Goal: Information Seeking & Learning: Find specific fact

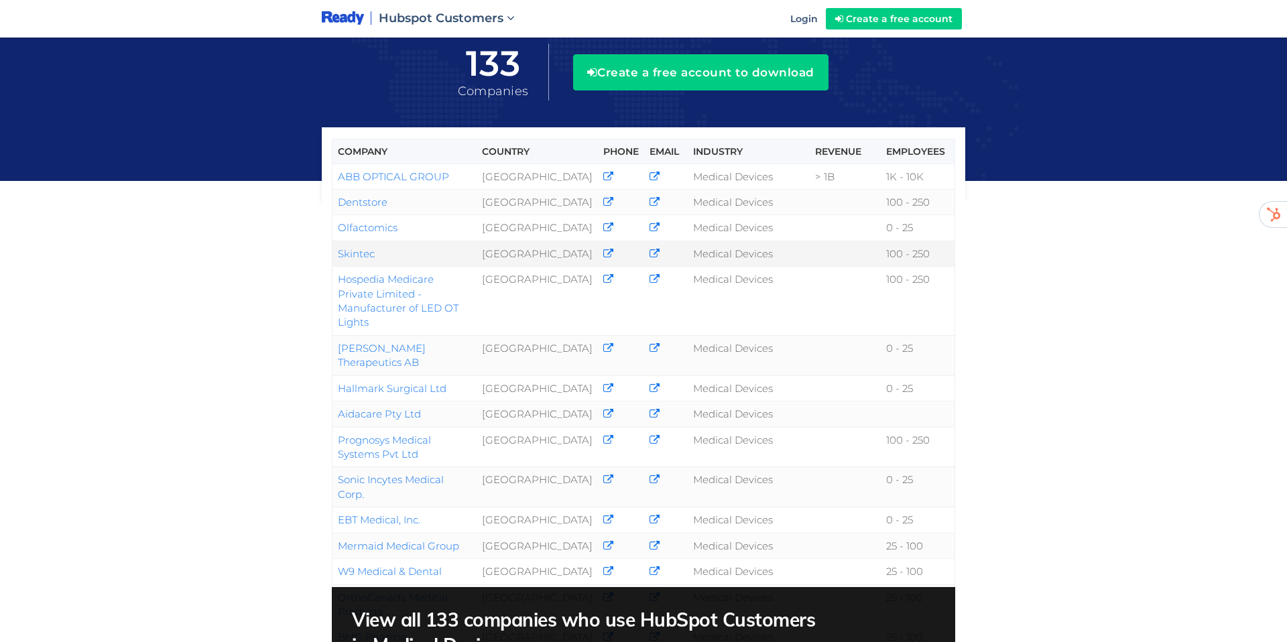
scroll to position [125, 0]
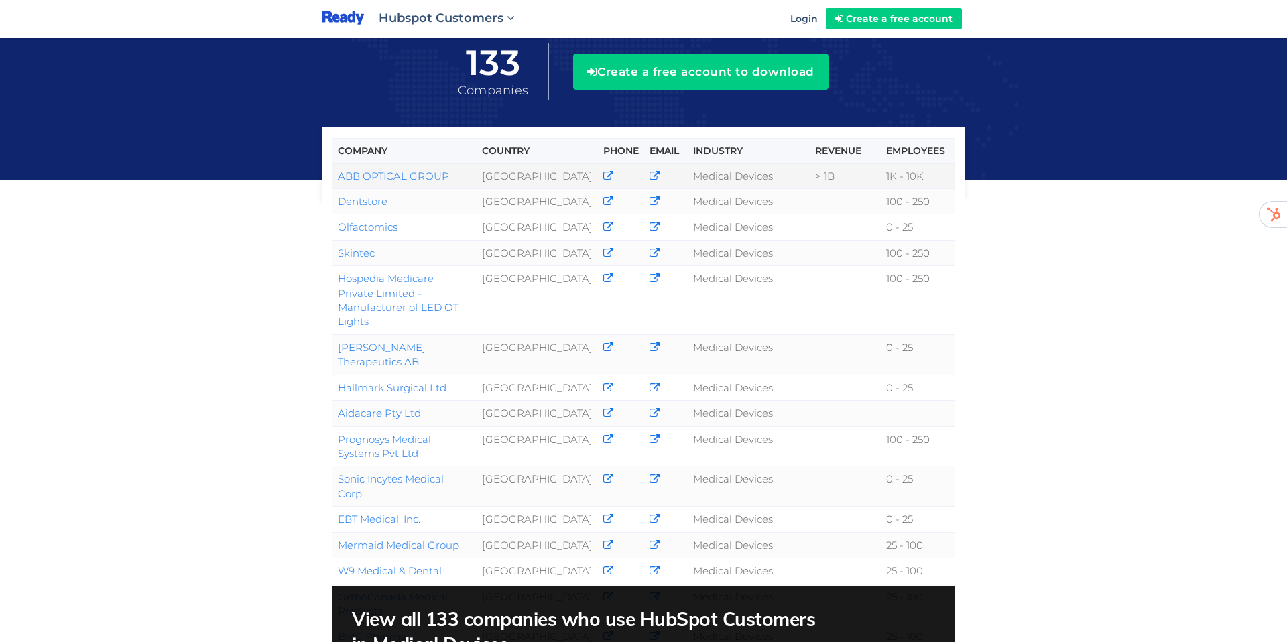
click at [406, 178] on link "ABB OPTICAL GROUP" at bounding box center [393, 176] width 111 height 13
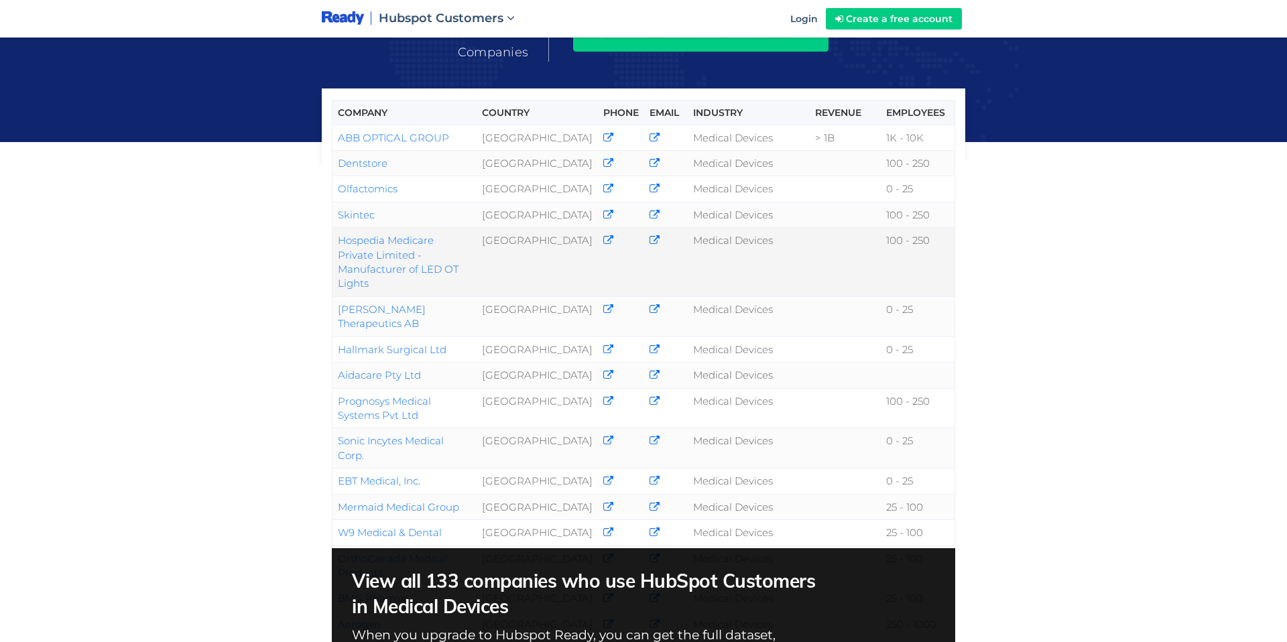
scroll to position [125, 0]
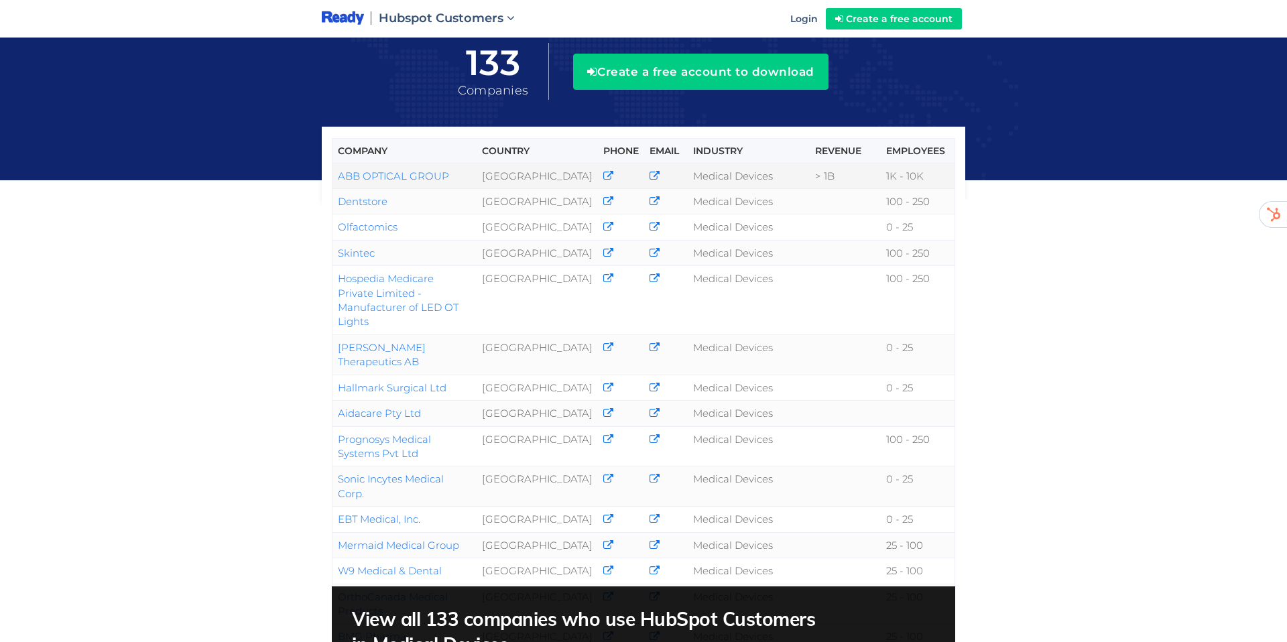
drag, startPoint x: 326, startPoint y: 172, endPoint x: 457, endPoint y: 174, distance: 130.7
click at [442, 178] on div "Company Country Phone Email Industry Revenue Employees ABB OPTICAL GROUP [GEOGR…" at bounding box center [643, 164] width 643 height 74
drag, startPoint x: 462, startPoint y: 174, endPoint x: 340, endPoint y: 176, distance: 122.0
click at [340, 176] on td "ABB OPTICAL GROUP" at bounding box center [404, 175] width 145 height 25
copy link "ABB OPTICAL GROUP"
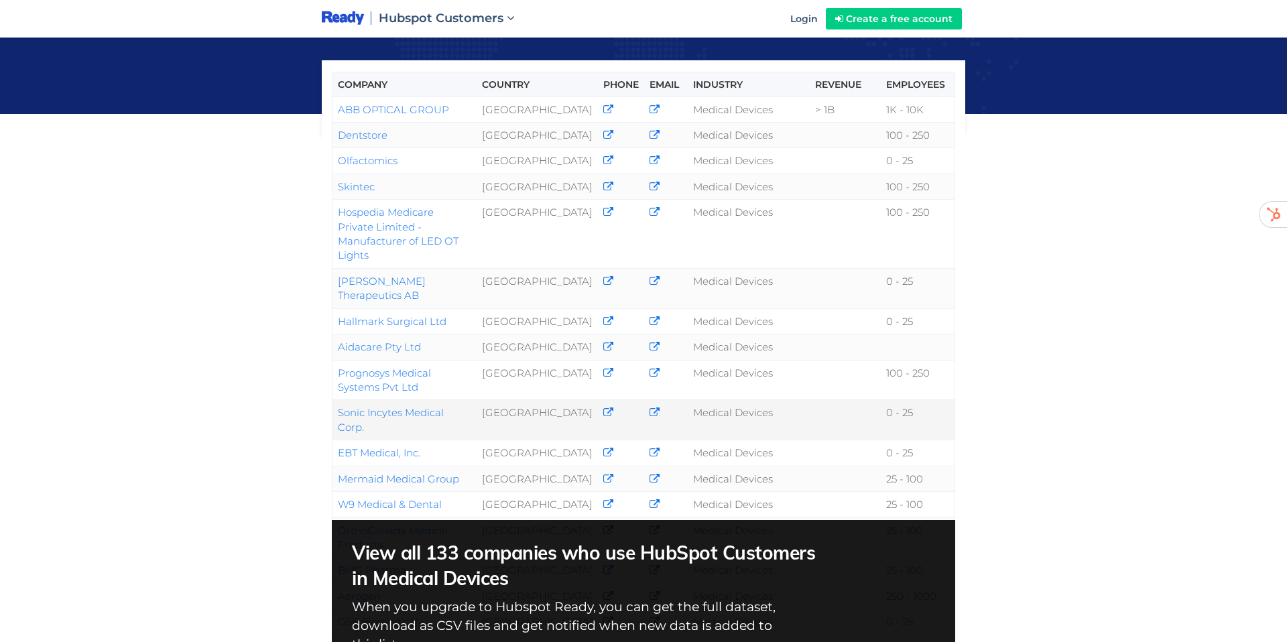
scroll to position [201, 0]
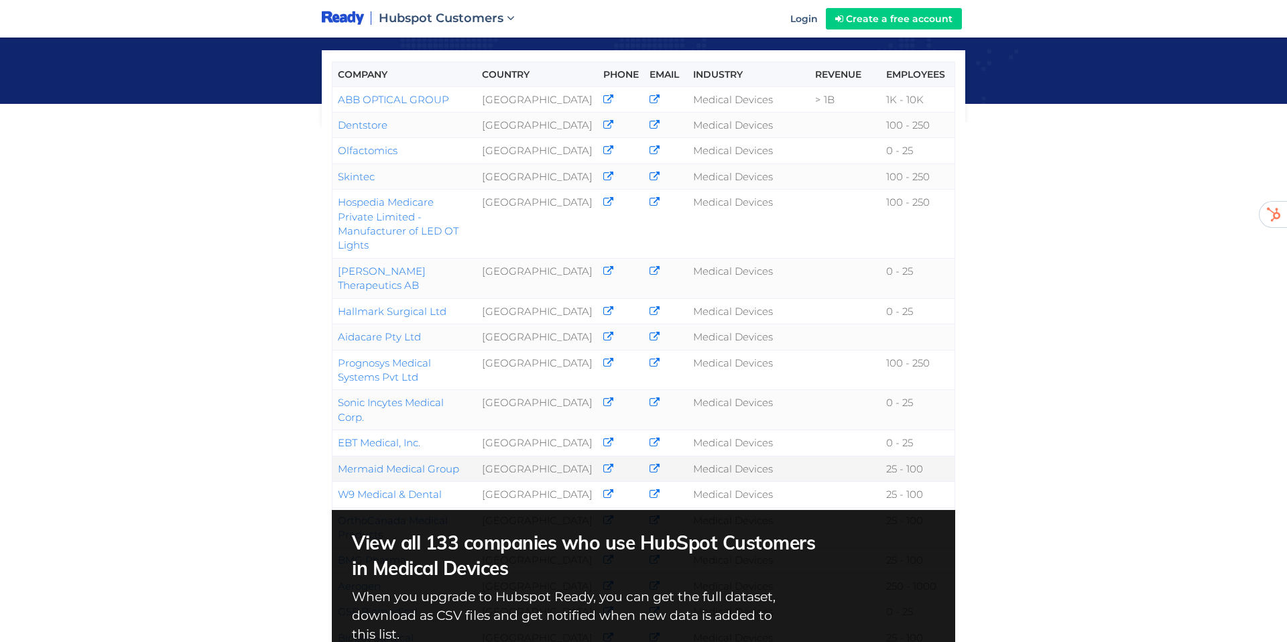
click at [417, 462] on link "Mermaid Medical Group" at bounding box center [398, 468] width 121 height 13
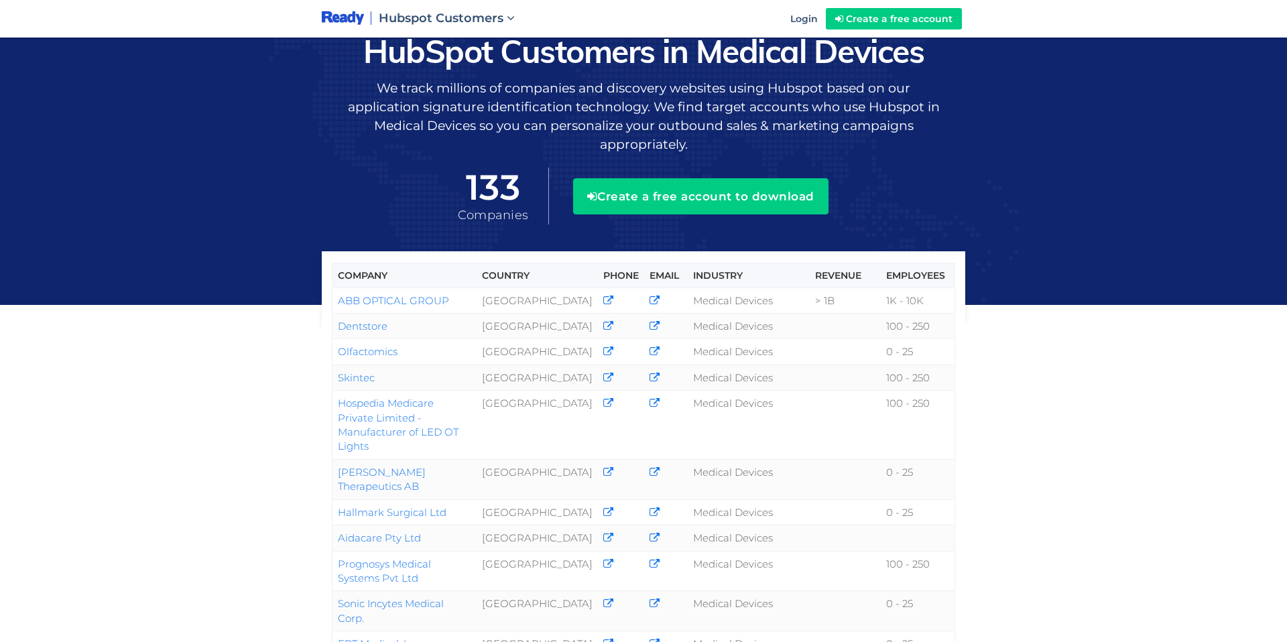
scroll to position [201, 0]
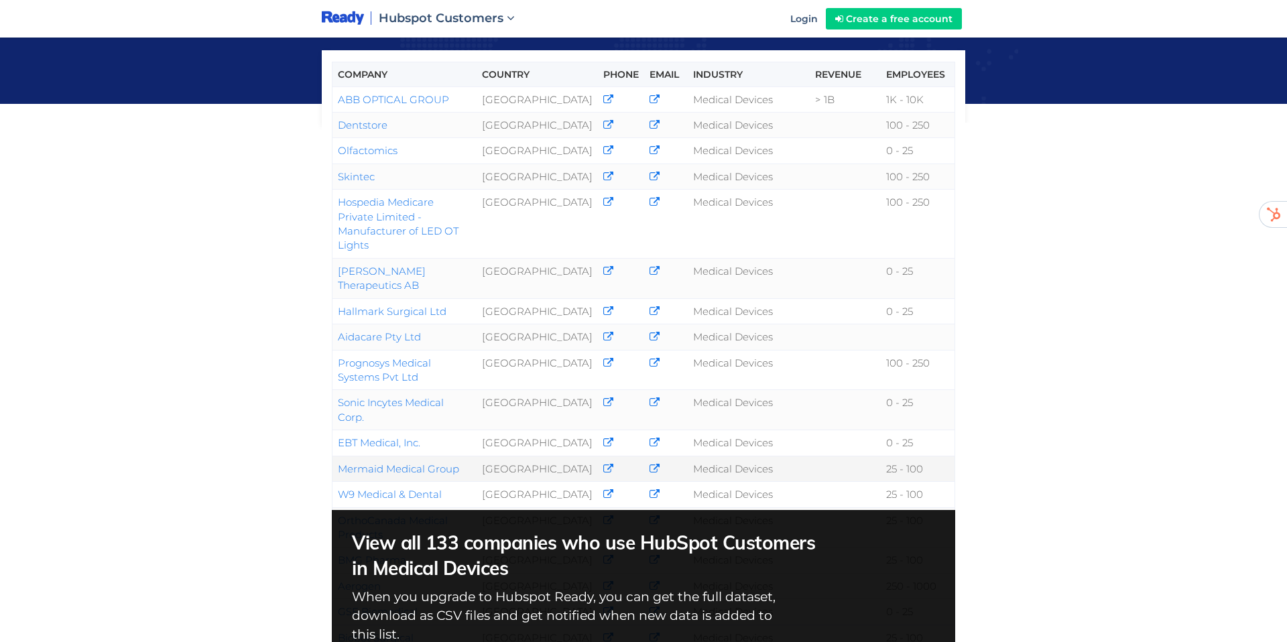
drag, startPoint x: 322, startPoint y: 422, endPoint x: 425, endPoint y: 422, distance: 102.5
click at [422, 423] on div "Company Country Phone Email Industry Revenue Employees ABB OPTICAL GROUP [GEOGR…" at bounding box center [644, 418] width 664 height 629
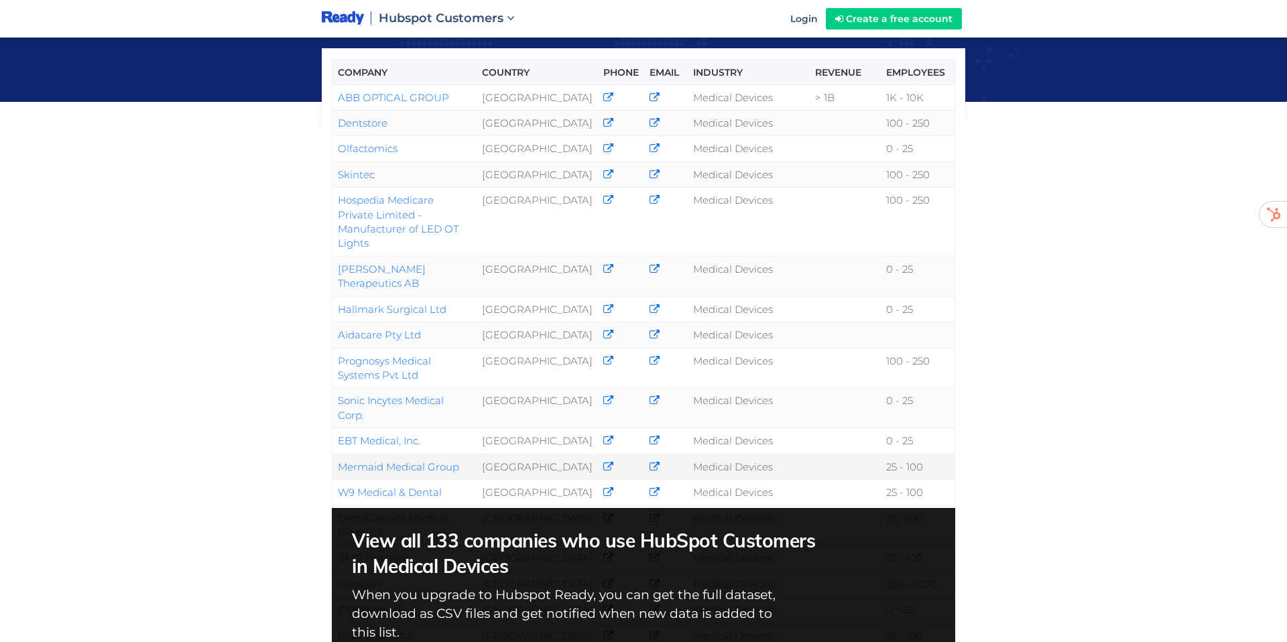
scroll to position [212, 0]
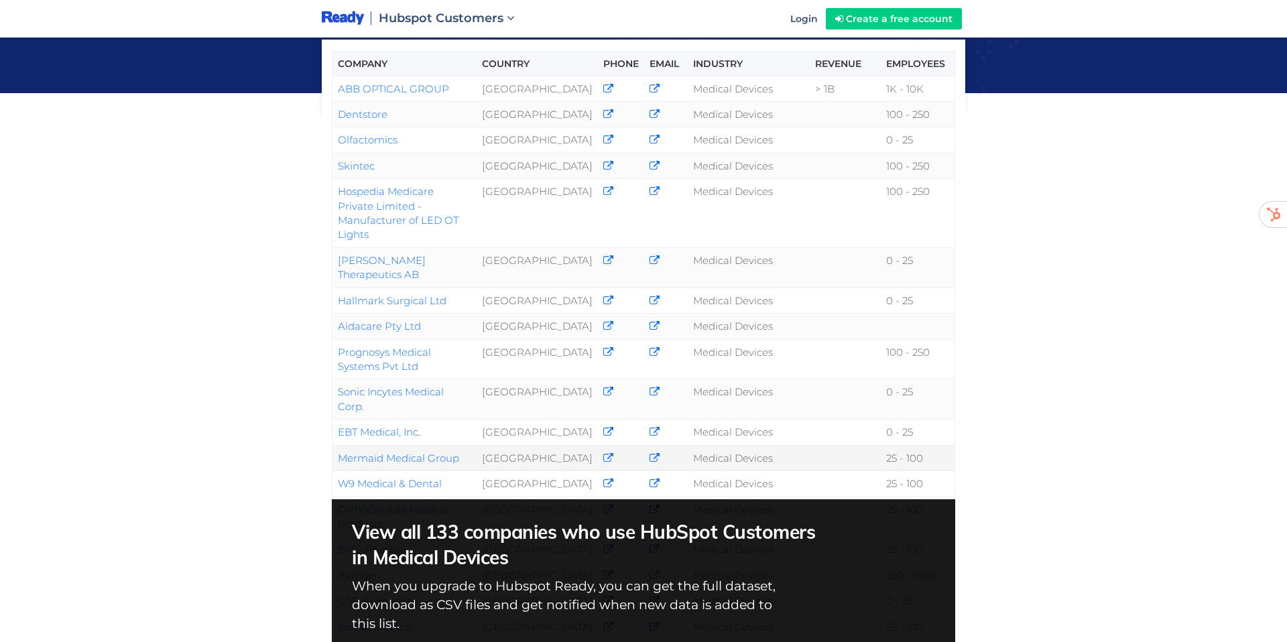
drag, startPoint x: 485, startPoint y: 420, endPoint x: 340, endPoint y: 409, distance: 145.2
click at [342, 445] on td "Mermaid Medical Group" at bounding box center [404, 457] width 145 height 25
copy link "Mermaid Medical Group"
click at [255, 374] on div "Company Country Phone Email Industry Revenue Employees ABB OPTICAL GROUP [GEOGR…" at bounding box center [643, 278] width 1287 height 981
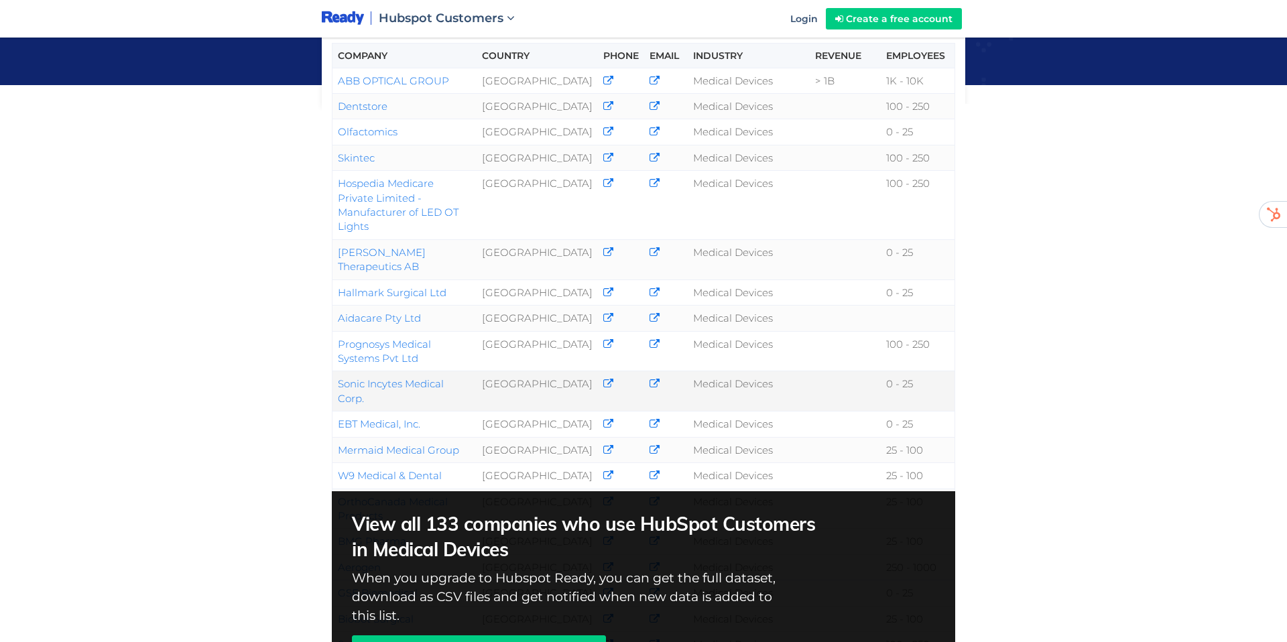
scroll to position [241, 0]
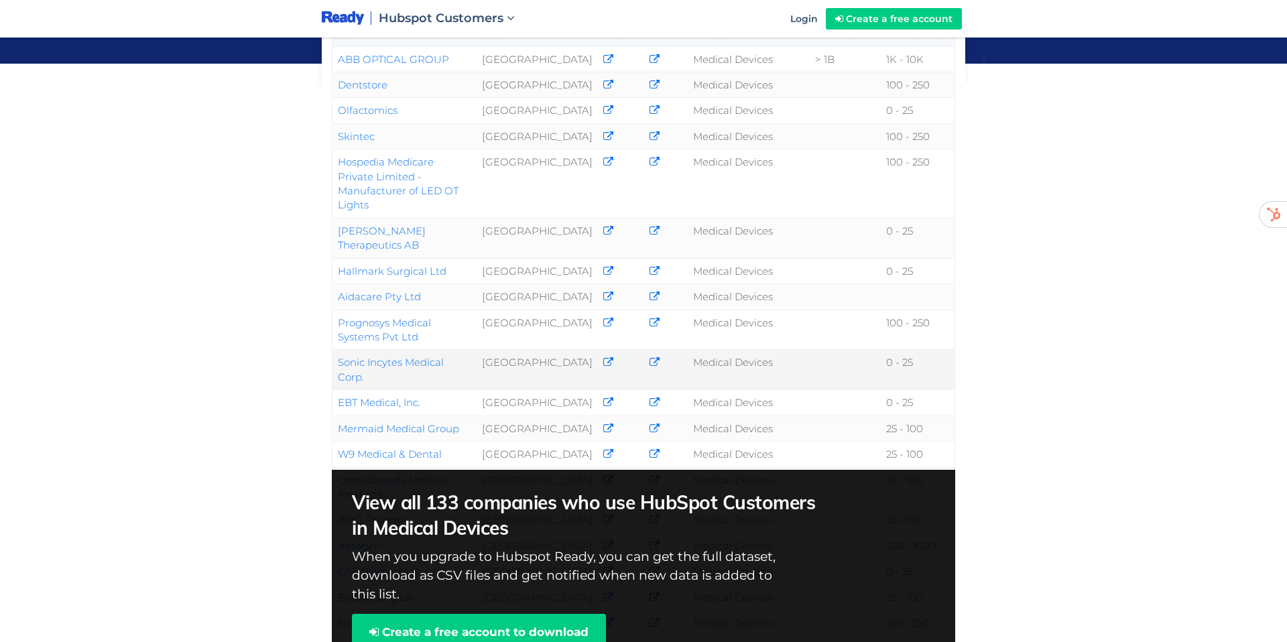
drag, startPoint x: 327, startPoint y: 334, endPoint x: 444, endPoint y: 334, distance: 116.6
click at [460, 335] on div "Company Country Phone Email Industry Revenue Employees ABB OPTICAL GROUP United…" at bounding box center [644, 378] width 664 height 629
click at [332, 350] on td "Sonic Incytes Medical Corp." at bounding box center [404, 370] width 145 height 40
drag, startPoint x: 336, startPoint y: 332, endPoint x: 473, endPoint y: 332, distance: 136.7
click at [474, 350] on td "Sonic Incytes Medical Corp." at bounding box center [404, 370] width 145 height 40
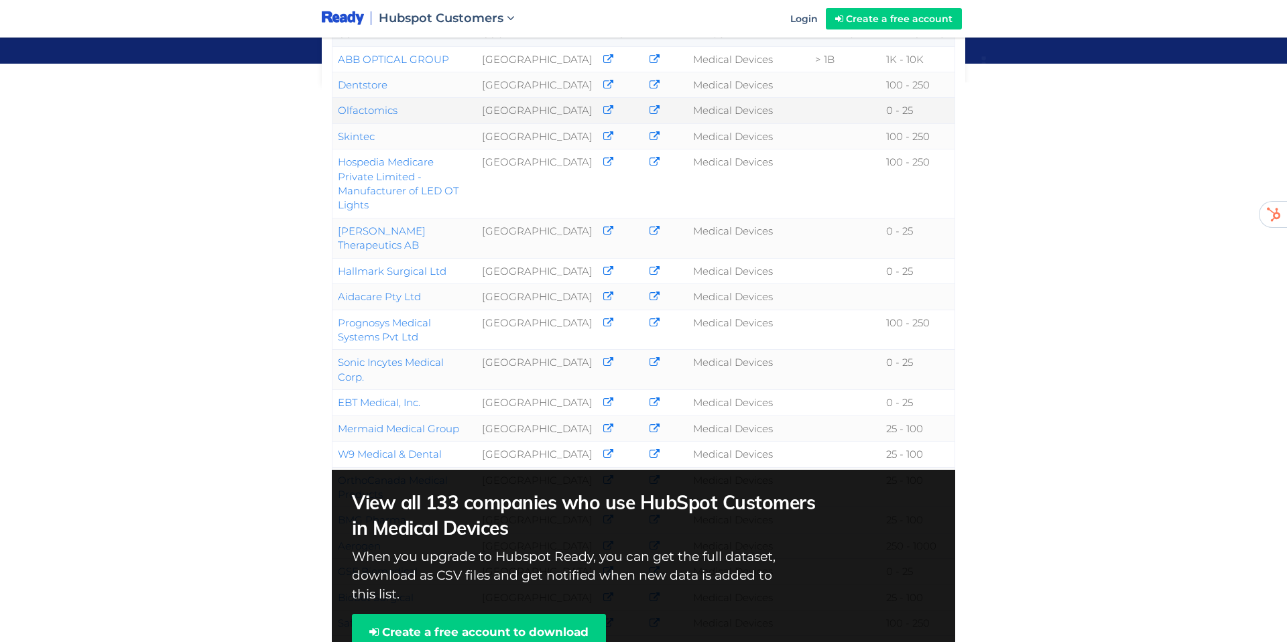
copy link "Sonic Incytes Medical Corp."
